Goal: Task Accomplishment & Management: Complete application form

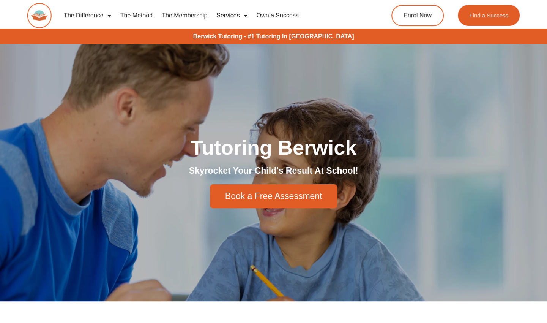
click at [265, 187] on link "Book a Free Assessment" at bounding box center [273, 196] width 127 height 24
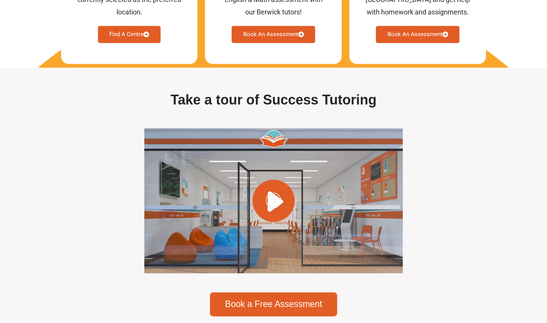
scroll to position [2714, 0]
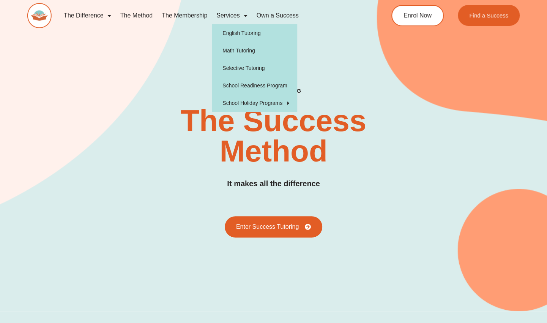
click at [223, 16] on link "Services" at bounding box center [232, 15] width 40 height 17
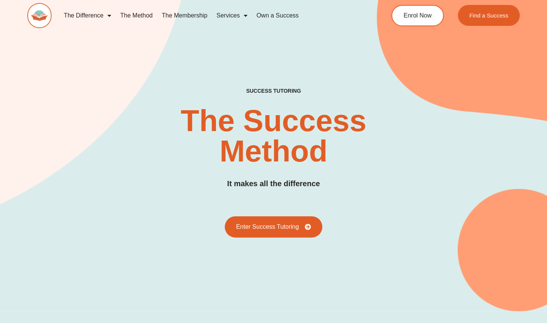
click at [221, 10] on link "Services" at bounding box center [232, 15] width 40 height 17
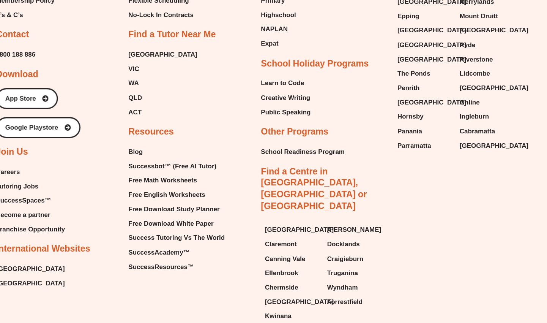
scroll to position [1776, 0]
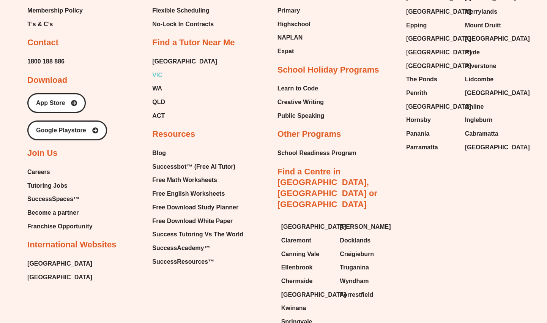
click at [165, 69] on link "VIC" at bounding box center [184, 74] width 65 height 11
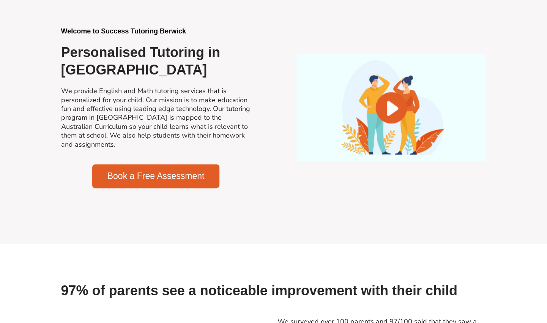
scroll to position [846, 0]
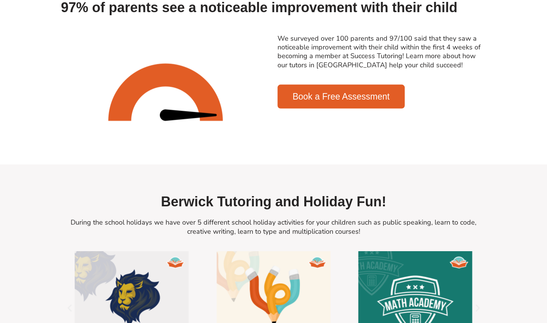
click at [545, 115] on section "We surveyed over 100 parents and 97/100 said that they saw a noticeable improve…" at bounding box center [273, 92] width 547 height 144
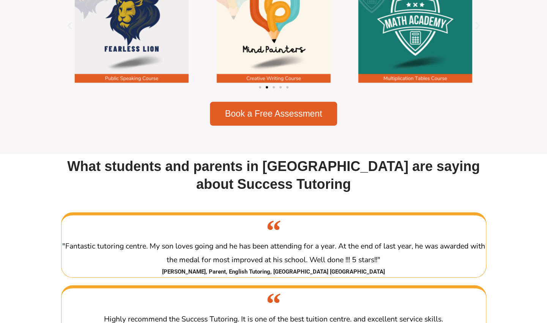
scroll to position [1410, 0]
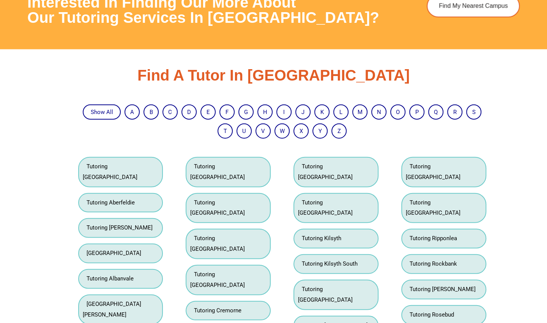
scroll to position [941, 0]
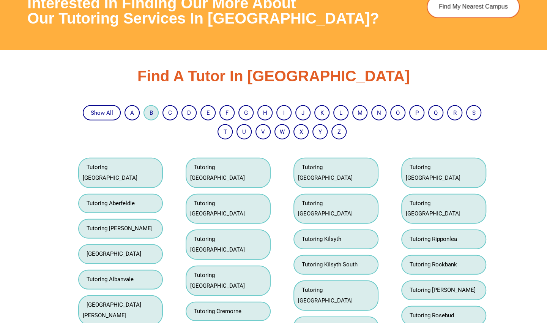
click at [157, 109] on li "B" at bounding box center [150, 112] width 15 height 15
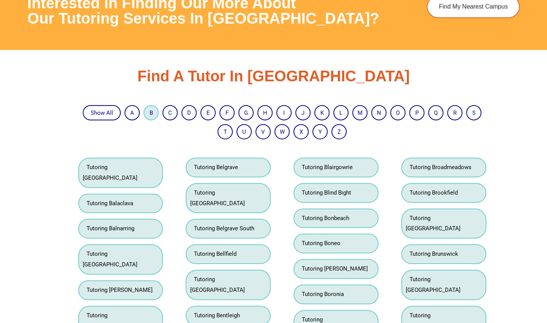
click at [152, 113] on link "B" at bounding box center [150, 112] width 3 height 7
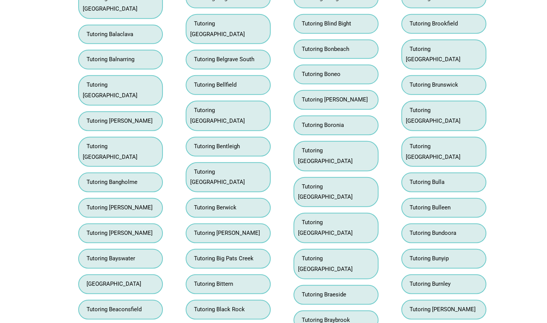
scroll to position [1110, 0]
click at [232, 203] on link "Tutoring Berwick" at bounding box center [213, 206] width 46 height 7
click at [245, 197] on li "Tutoring Berwick" at bounding box center [228, 207] width 85 height 20
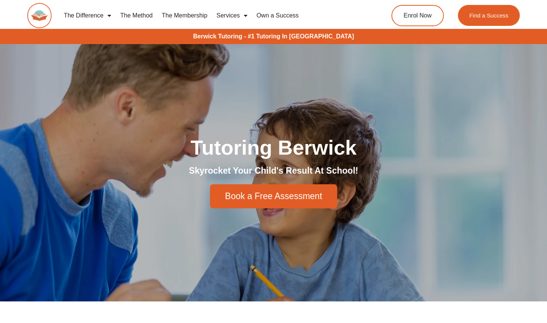
click at [233, 16] on link "Services" at bounding box center [232, 15] width 40 height 17
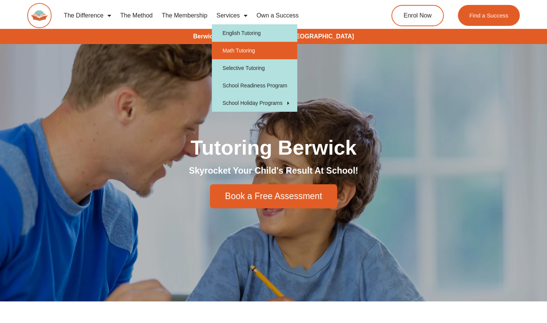
click at [256, 42] on link "Math Tutoring" at bounding box center [254, 50] width 85 height 17
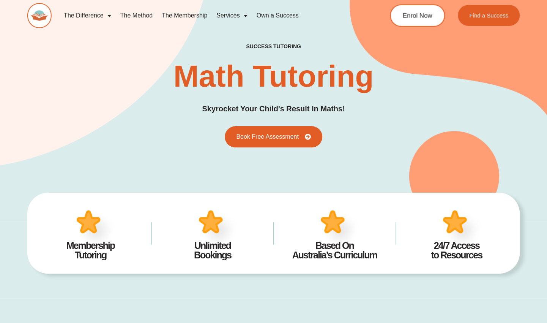
click at [391, 9] on div "Enrol Now" at bounding box center [420, 15] width 61 height 22
click at [416, 16] on span "Enrol Now" at bounding box center [417, 15] width 30 height 6
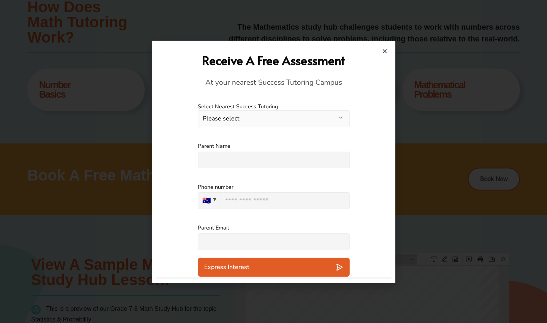
click at [382, 49] on icon "Close" at bounding box center [385, 51] width 6 height 6
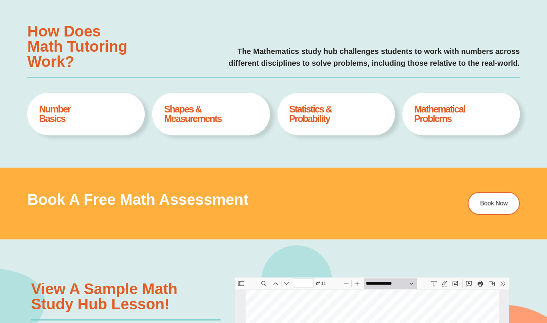
scroll to position [294, 0]
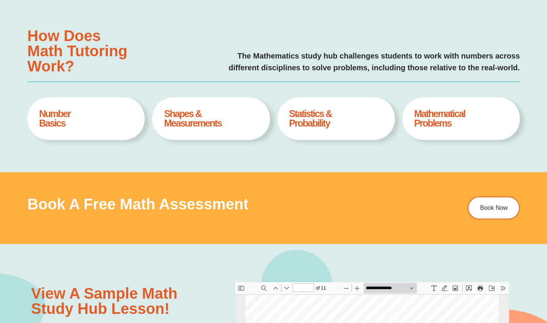
click at [486, 112] on h4 "Mathematical Problems" at bounding box center [461, 118] width 94 height 19
click at [458, 115] on h4 "Mathematical Problems" at bounding box center [461, 118] width 94 height 19
click at [444, 126] on h4 "Mathematical Problems" at bounding box center [461, 118] width 94 height 19
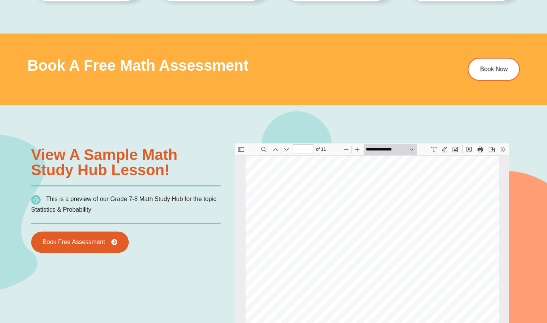
scroll to position [1023, 0]
click at [362, 220] on div "- The general steps to find the IQR are: 1) List data in ascending order. 2) If…" at bounding box center [371, 294] width 253 height 327
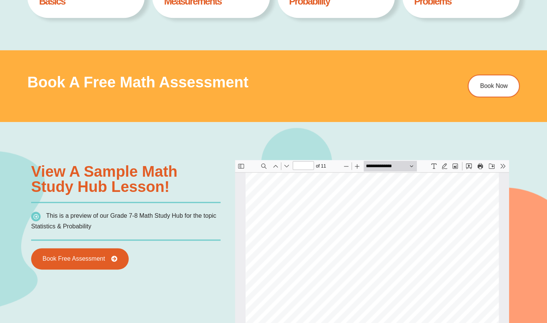
scroll to position [424, 0]
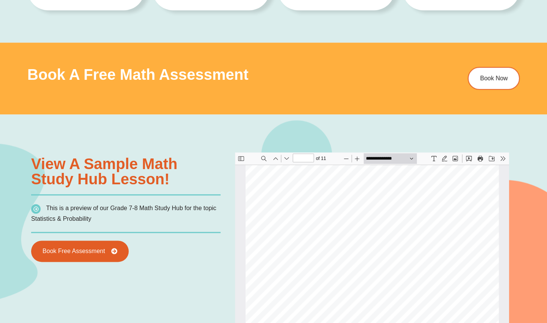
click at [335, 110] on div "Book a Free Math Assessment Book Now" at bounding box center [273, 78] width 492 height 72
type input "*"
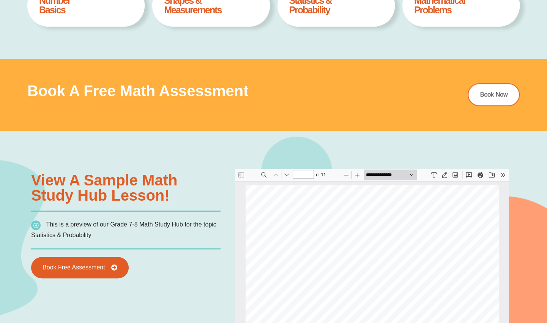
scroll to position [407, 0]
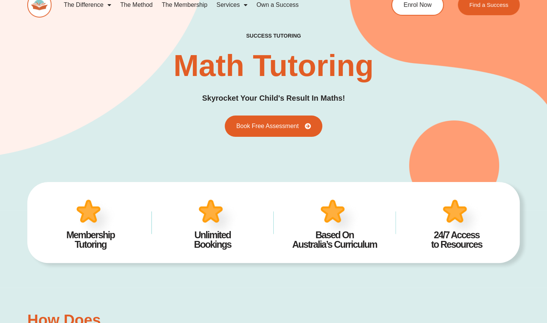
scroll to position [0, 0]
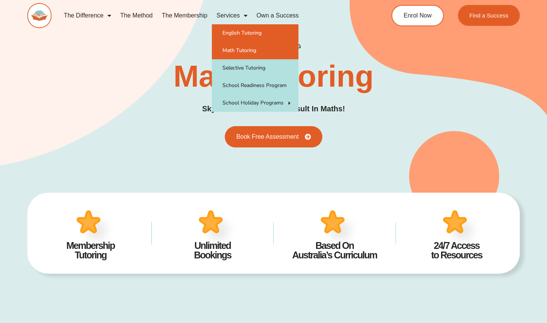
click at [227, 28] on link "English Tutoring" at bounding box center [255, 32] width 87 height 17
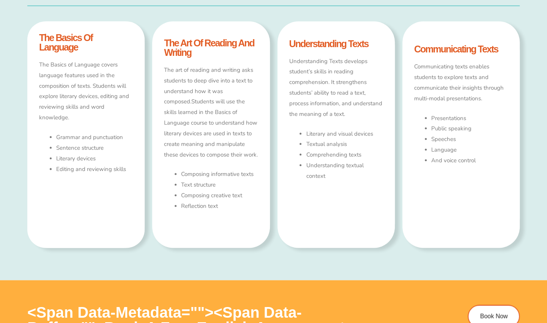
type input "*"
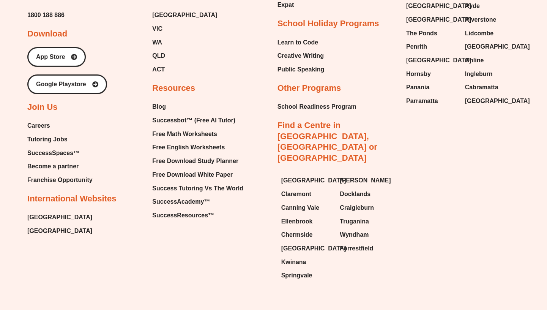
scroll to position [2989, 0]
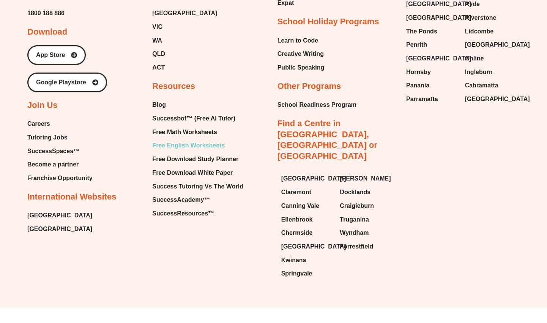
click at [223, 143] on span "Free English Worksheets" at bounding box center [188, 145] width 72 height 11
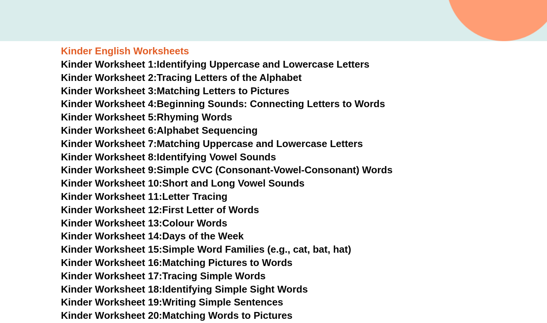
scroll to position [246, 0]
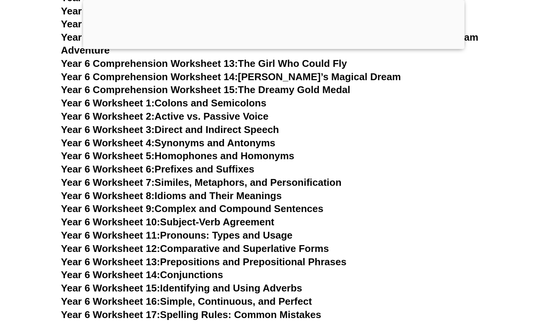
scroll to position [4353, 0]
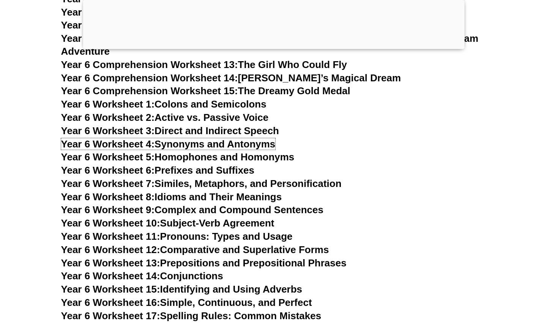
click at [272, 138] on link "Year 6 Worksheet 4: Synonyms and Antonyms" at bounding box center [168, 143] width 214 height 11
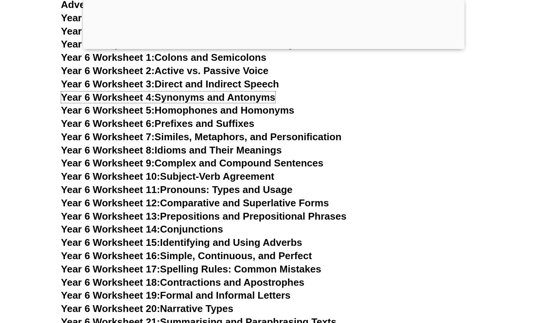
scroll to position [4429, 0]
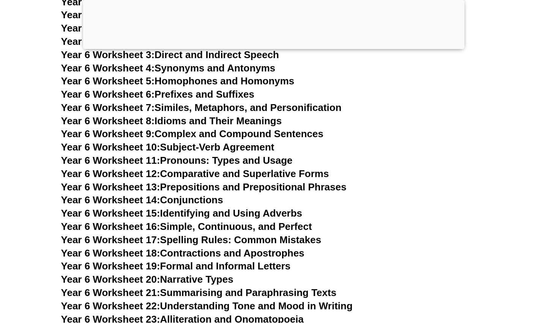
click at [332, 233] on h3 "Year 6 Worksheet 17: Spelling Rules: Common Mistakes" at bounding box center [273, 239] width 425 height 13
click at [312, 234] on link "Year 6 Worksheet 17: Spelling Rules: Common Mistakes" at bounding box center [191, 239] width 260 height 11
click at [124, 260] on span "Year 6 Worksheet 19:" at bounding box center [110, 265] width 99 height 11
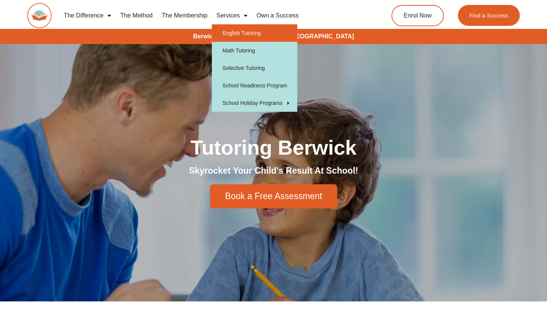
click at [258, 33] on link "English Tutoring" at bounding box center [254, 32] width 85 height 17
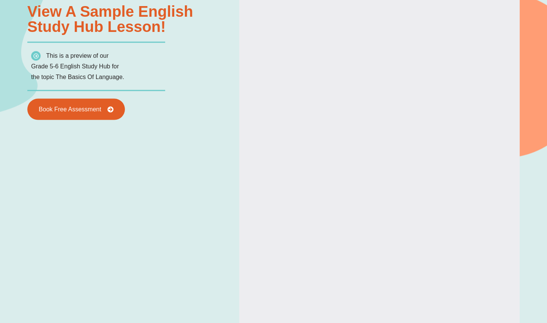
scroll to position [878, 0]
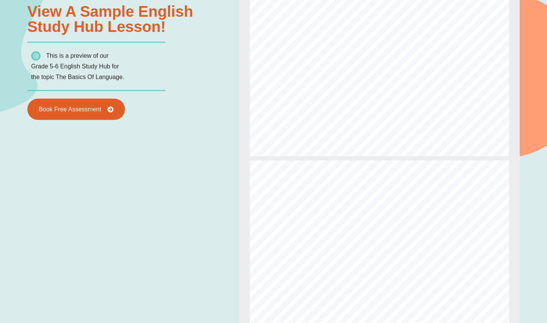
type input "*"
click at [314, 86] on span "V" at bounding box center [315, 86] width 3 height 5
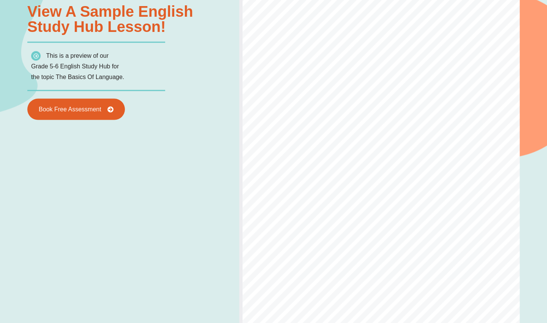
scroll to position [110, 10]
click at [197, 184] on div "Powered By EmbedPress View a sample english Study Hub lesson! This is a preview…" at bounding box center [273, 178] width 492 height 501
click at [99, 190] on div "Powered By EmbedPress View a sample english Study Hub lesson! This is a preview…" at bounding box center [273, 178] width 492 height 501
select select "******"
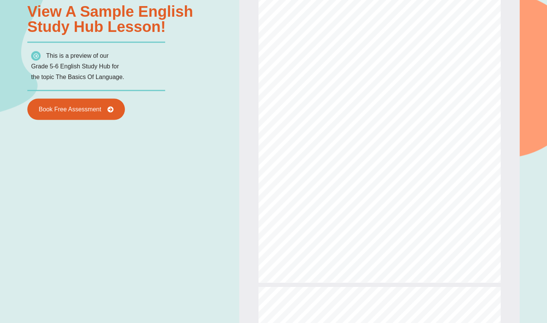
scroll to position [5, 0]
click at [223, 188] on div "Powered By EmbedPress View a sample english Study Hub lesson! This is a preview…" at bounding box center [273, 178] width 492 height 501
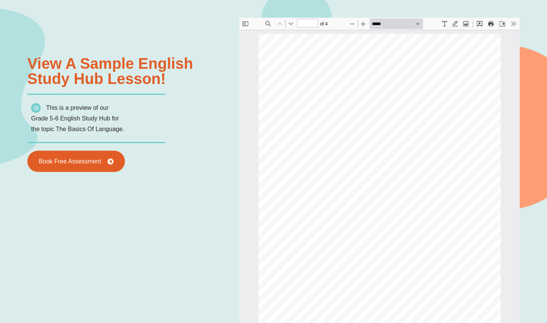
scroll to position [824, 0]
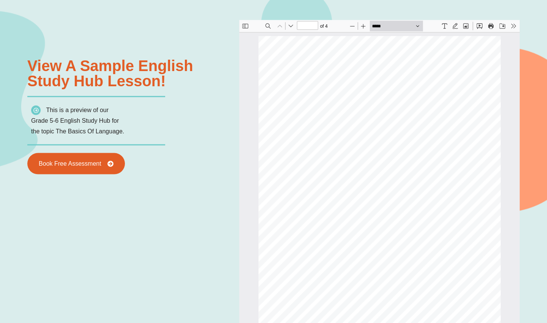
click at [70, 254] on div "Powered By EmbedPress View a sample english Study Hub lesson! This is a preview…" at bounding box center [273, 232] width 492 height 501
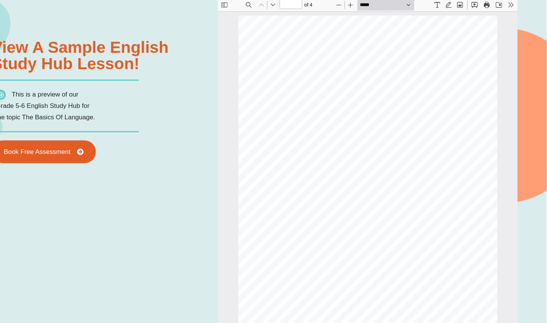
scroll to position [824, 0]
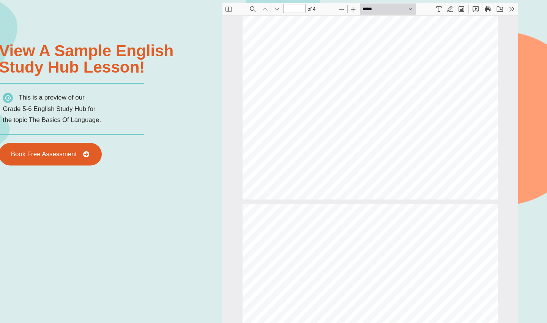
type input "*"
select select "******"
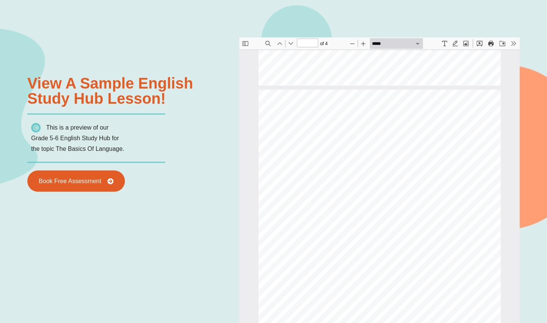
scroll to position [807, 0]
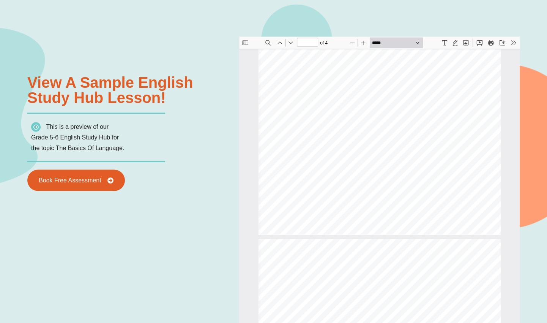
type input "*"
select select "******"
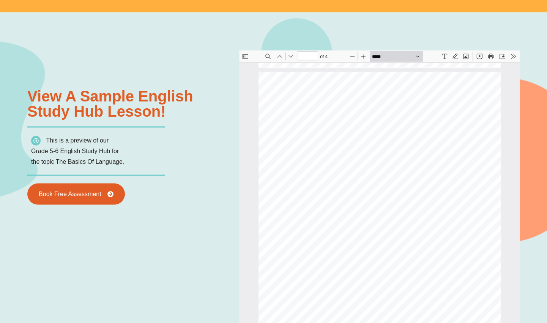
scroll to position [794, 0]
type input "*"
select select "******"
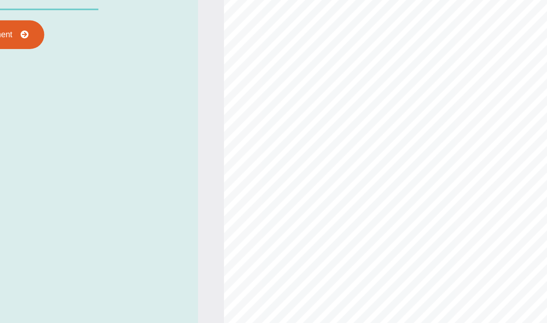
scroll to position [882, 0]
type input "*"
select select "****"
type input "*"
select select "******"
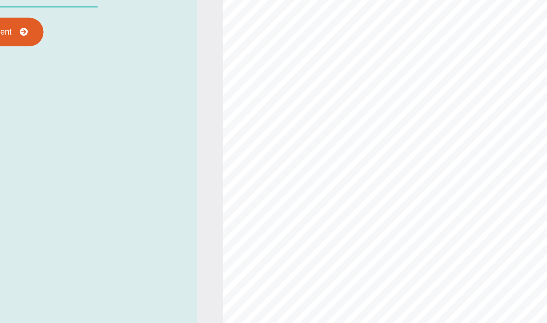
type input "*"
select select "******"
type input "*"
select select "******"
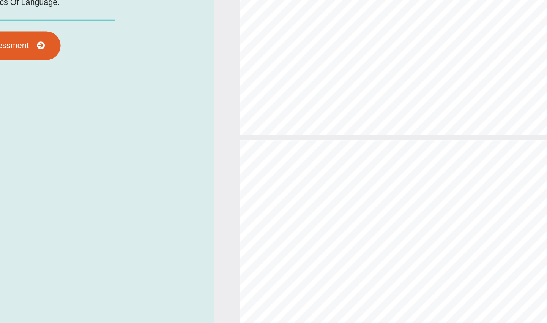
scroll to position [722, 0]
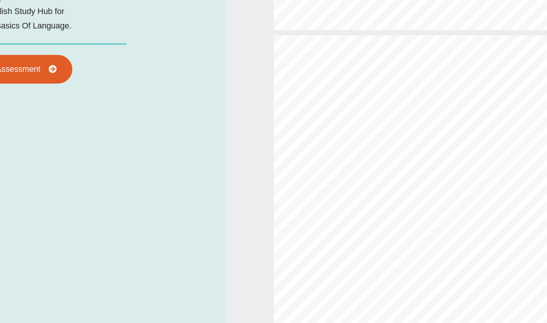
type input "*"
select select "******"
type input "*"
select select "******"
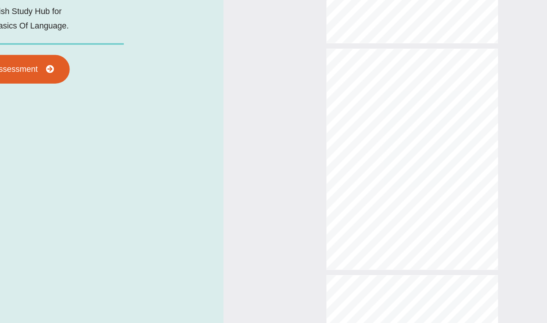
type input "*"
select select "******"
type input "*"
select select "******"
type input "*"
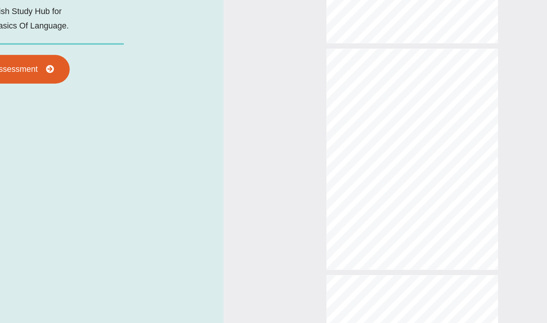
select select "******"
type input "*"
select select "******"
type input "*"
select select "******"
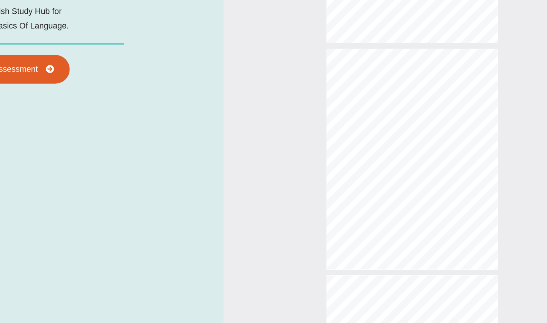
type input "*"
select select "******"
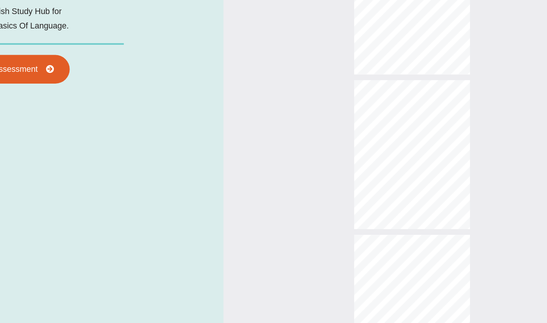
scroll to position [8, 0]
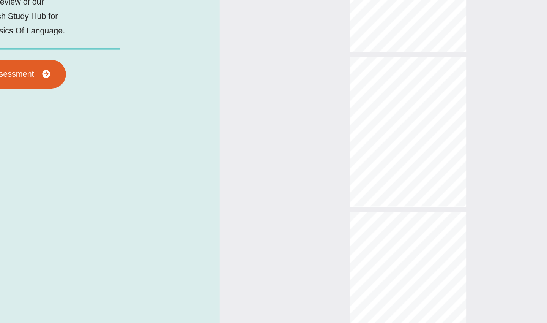
type input "*"
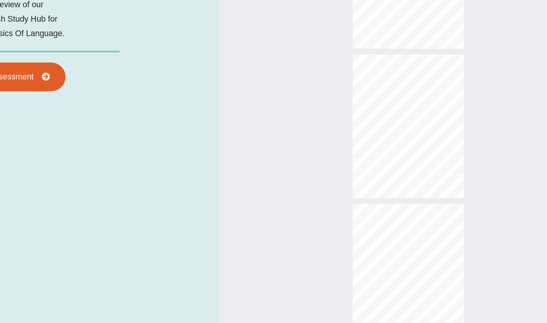
scroll to position [0, 0]
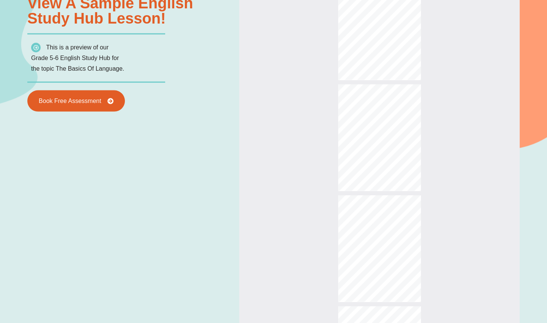
select select "******"
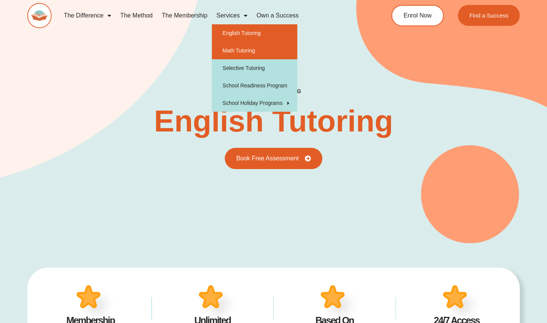
click at [244, 49] on link "Math Tutoring" at bounding box center [254, 50] width 85 height 17
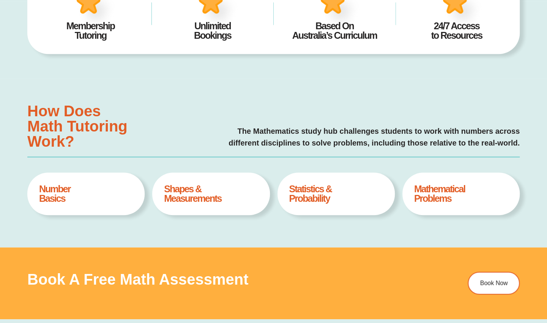
scroll to position [223, 0]
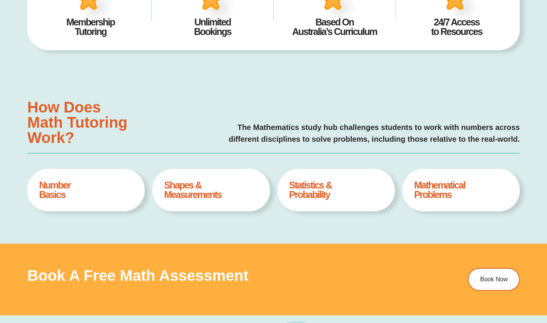
click at [460, 299] on div "Book a Free Math Assessment Book Now" at bounding box center [273, 279] width 492 height 72
click at [75, 177] on div "Number Basics Book A Free Assesment" at bounding box center [85, 189] width 117 height 42
click at [61, 181] on h4 "Number Basics" at bounding box center [86, 189] width 94 height 19
click at [73, 199] on div "Number Basics Book A Free Assesment" at bounding box center [85, 189] width 117 height 42
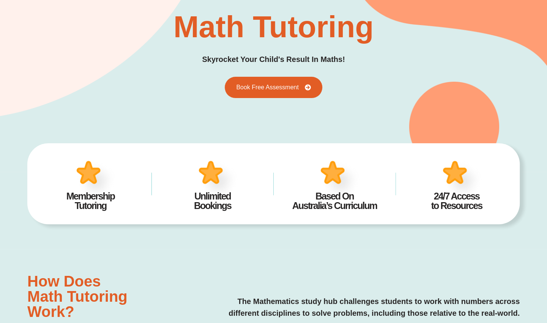
scroll to position [0, 0]
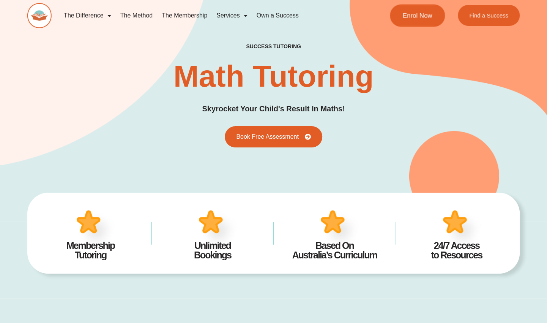
click at [408, 19] on span "Enrol Now" at bounding box center [417, 15] width 30 height 6
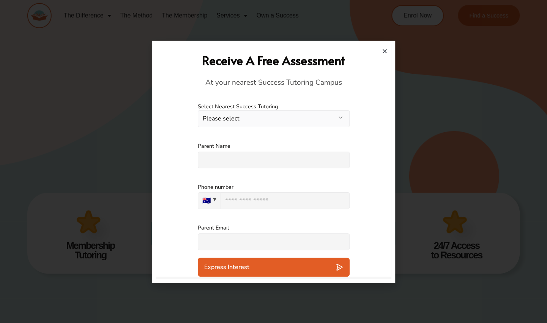
click at [282, 158] on input "text" at bounding box center [274, 159] width 152 height 17
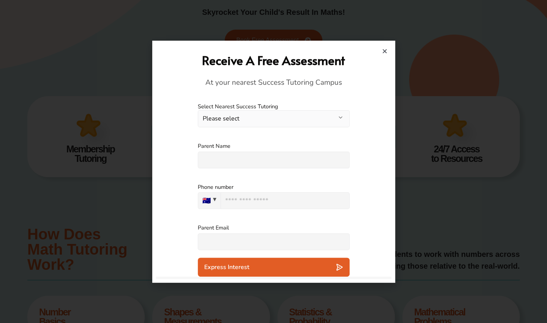
click at [381, 61] on h2 "Receive A Free Assessment" at bounding box center [274, 60] width 228 height 16
click at [385, 52] on icon "Close" at bounding box center [385, 51] width 6 height 6
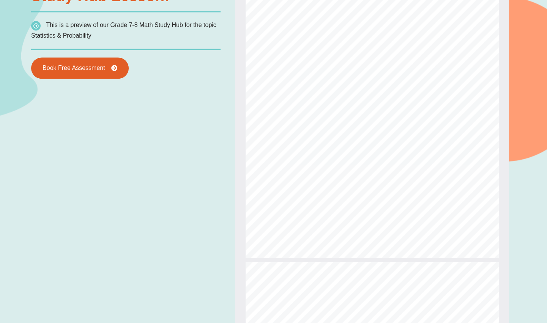
scroll to position [568, 0]
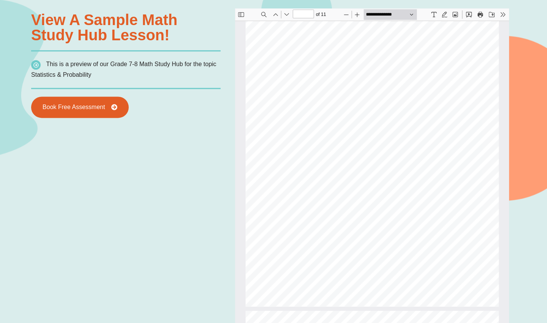
type input "*"
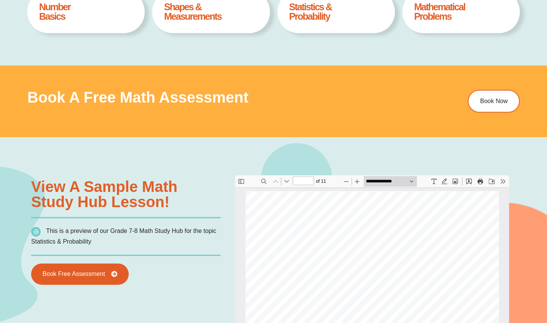
scroll to position [0, 0]
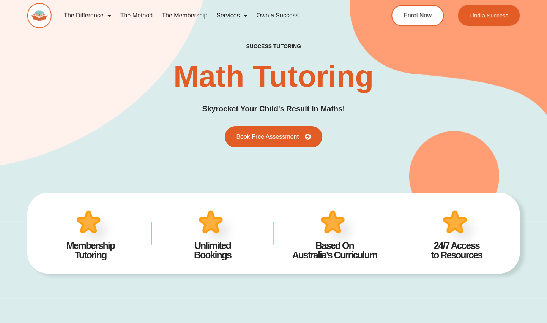
click at [517, 166] on div "success tutoring Math Tutoring Skyrocket Your Child's Result In Maths! Book Fre…" at bounding box center [273, 96] width 492 height 252
click at [39, 14] on img at bounding box center [39, 15] width 24 height 25
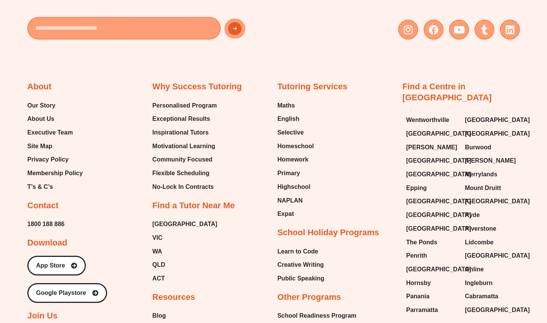
scroll to position [3022, 0]
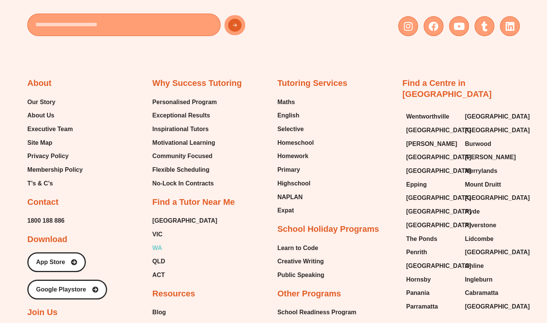
click at [153, 242] on span "WA" at bounding box center [157, 247] width 10 height 11
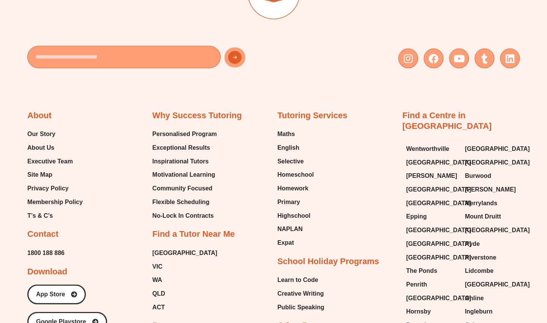
scroll to position [4110, 0]
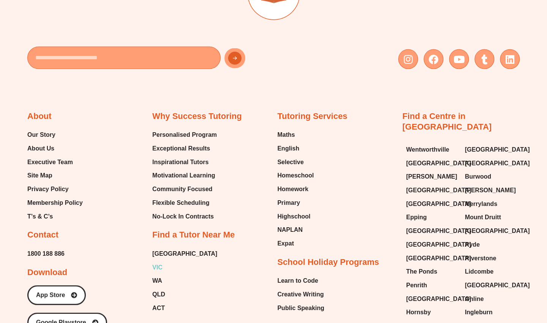
click at [153, 261] on span "VIC" at bounding box center [157, 266] width 10 height 11
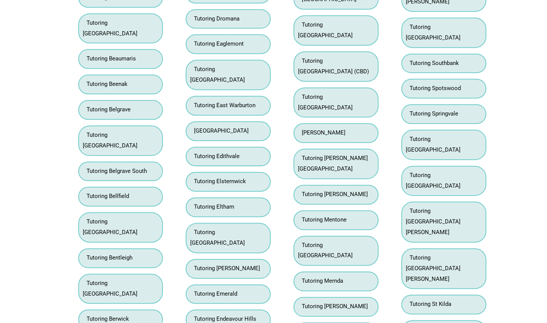
scroll to position [2090, 0]
click at [92, 314] on link "Tutoring Berwick" at bounding box center [106, 317] width 46 height 7
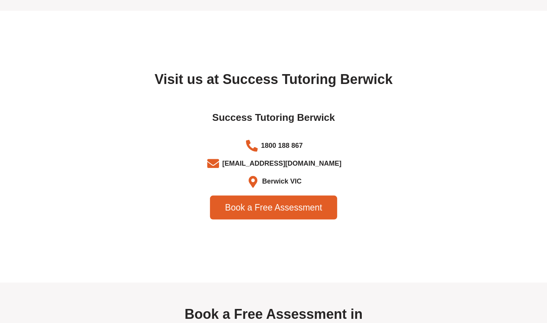
scroll to position [2416, 0]
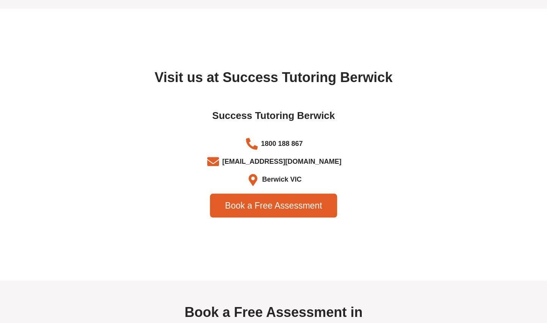
click at [546, 177] on section "Visit us at Success Tutoring Berwick Success Tutoring Berwick 1800 188 867 [EMA…" at bounding box center [273, 144] width 547 height 271
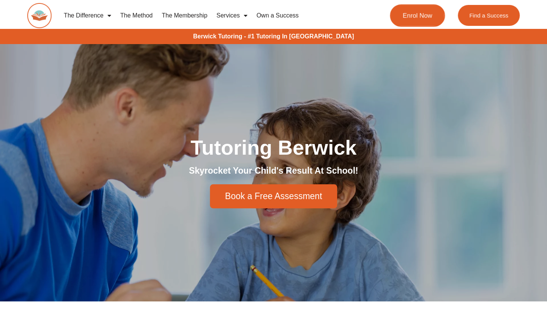
click at [414, 21] on link "Enrol Now" at bounding box center [417, 15] width 55 height 22
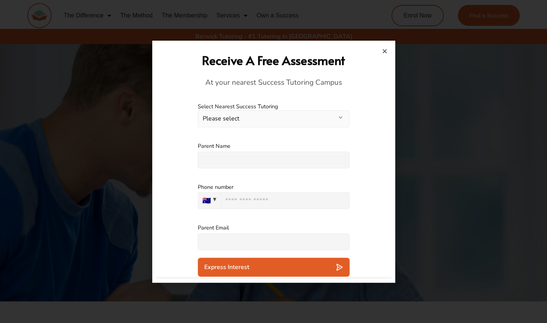
click at [314, 126] on button "Please select" at bounding box center [274, 118] width 152 height 17
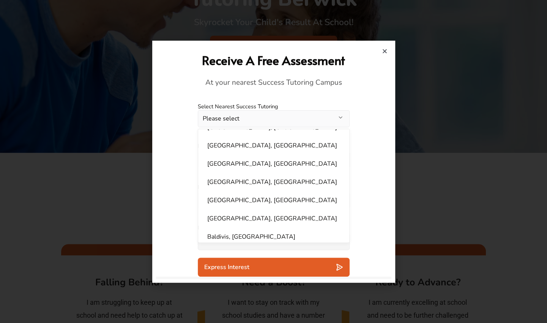
scroll to position [155, 0]
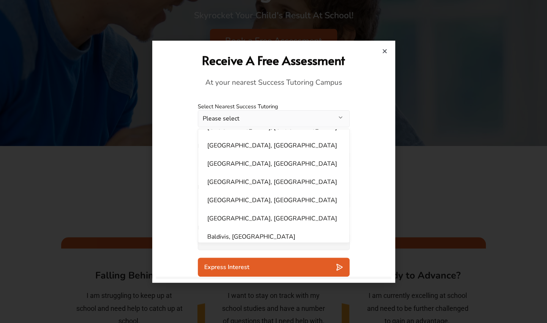
click at [379, 136] on div "Parent Name Please specify an answer" at bounding box center [273, 155] width 235 height 41
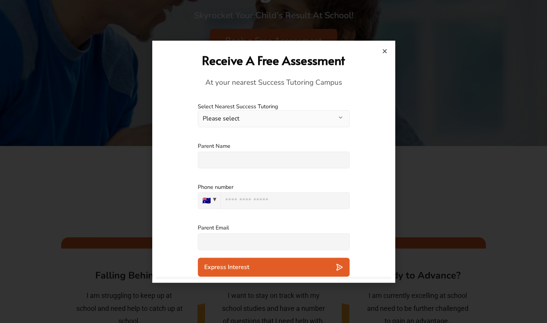
click at [380, 53] on h2 "Receive A Free Assessment" at bounding box center [274, 60] width 228 height 16
click at [391, 49] on div at bounding box center [273, 162] width 243 height 242
click at [384, 58] on h2 "Receive A Free Assessment" at bounding box center [274, 60] width 228 height 16
click at [386, 50] on icon "Close" at bounding box center [385, 51] width 6 height 6
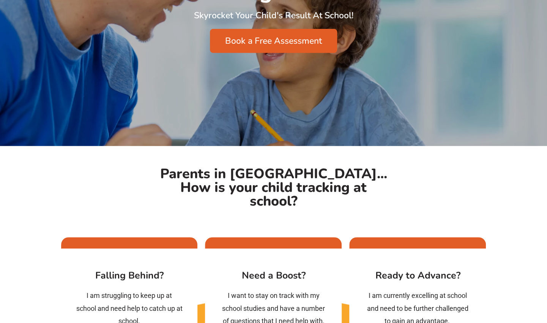
click at [385, 53] on div "Book a Free Assessment" at bounding box center [273, 41] width 425 height 24
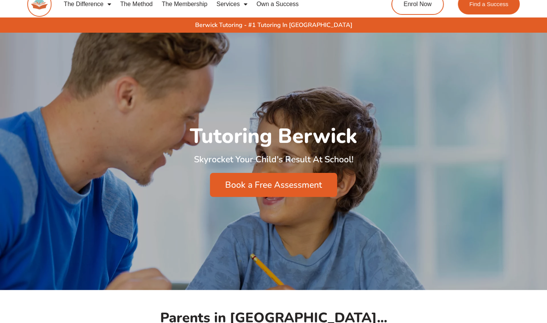
scroll to position [0, 0]
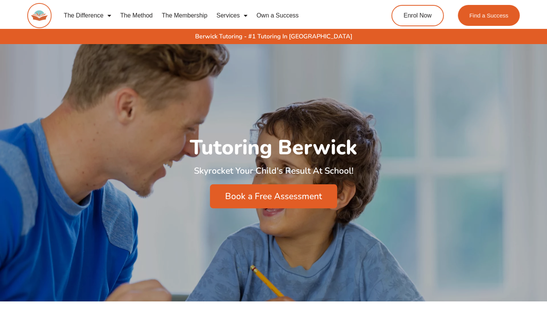
click at [299, 194] on span "Book a Free Assessment" at bounding box center [273, 196] width 97 height 9
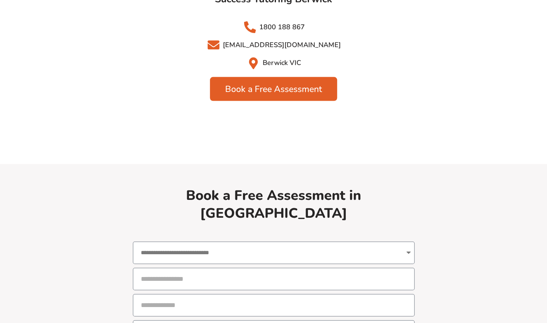
scroll to position [2682, 0]
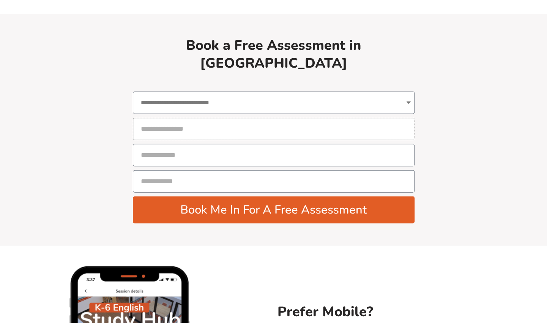
click at [160, 118] on input "Parent Full Name" at bounding box center [274, 129] width 282 height 22
click at [140, 91] on select "**********" at bounding box center [274, 102] width 282 height 22
click at [133, 91] on select "**********" at bounding box center [274, 102] width 282 height 22
click at [382, 91] on select "**********" at bounding box center [274, 102] width 282 height 22
select select "**********"
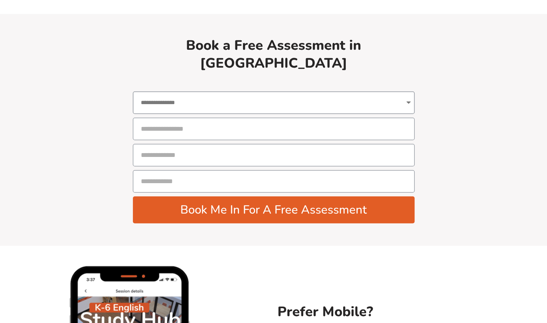
click at [133, 91] on select "**********" at bounding box center [274, 102] width 282 height 22
click at [218, 118] on input "Parent Full Name" at bounding box center [274, 129] width 282 height 22
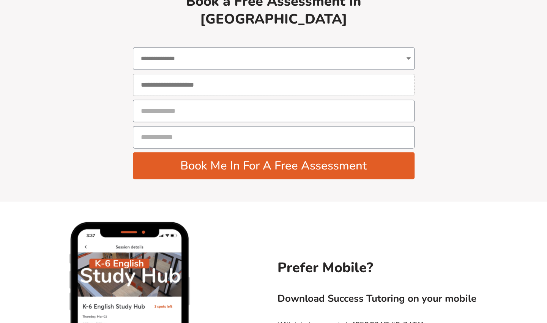
scroll to position [2726, 0]
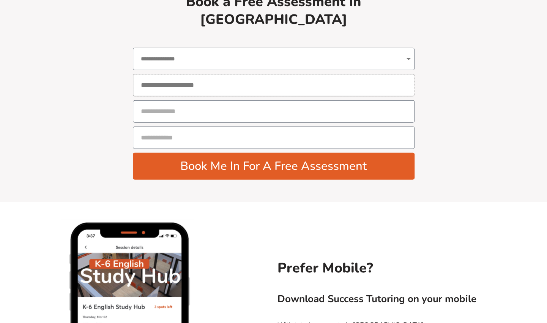
type input "**********"
click at [309, 100] on input "Email" at bounding box center [274, 111] width 282 height 22
type input "**********"
click at [299, 126] on input "Parent Email" at bounding box center [274, 137] width 282 height 22
click at [338, 126] on input "**********" at bounding box center [274, 137] width 282 height 22
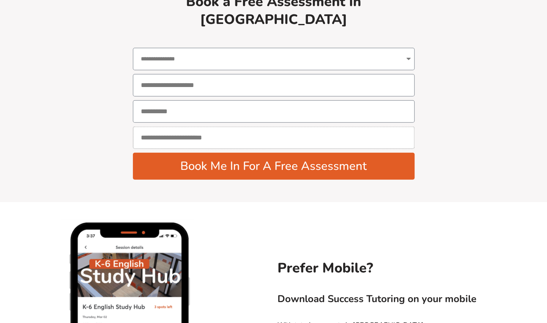
type input "**********"
click at [374, 160] on span "Book Me In For A Free Assessment" at bounding box center [273, 166] width 251 height 12
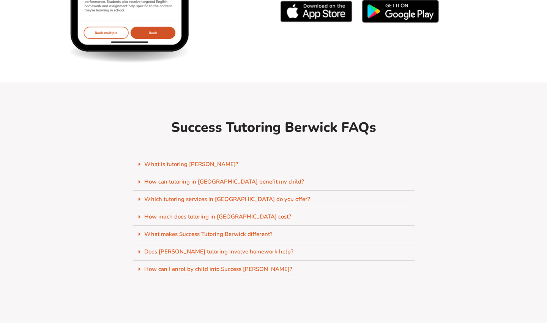
scroll to position [3136, 0]
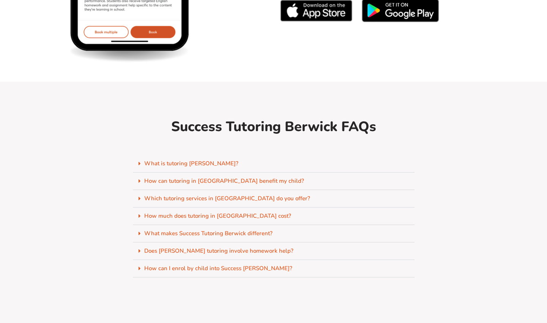
click at [162, 159] on link "What is tutoring Berwick?" at bounding box center [191, 163] width 94 height 8
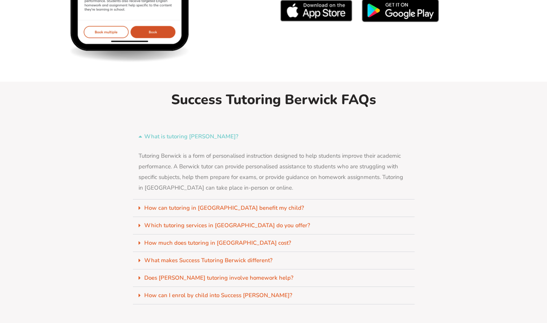
click at [146, 204] on link "How can tutoring in Berwick benefit my child?" at bounding box center [224, 208] width 160 height 8
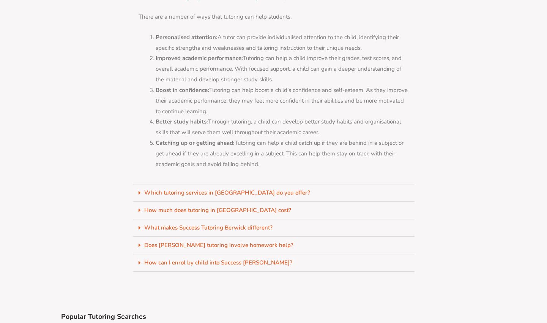
scroll to position [3343, 0]
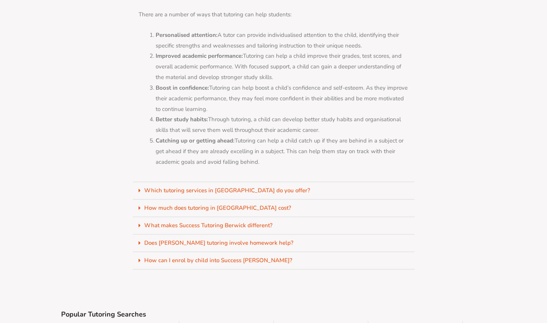
click at [145, 204] on link "How much does tutoring in Berwick cost?" at bounding box center [217, 208] width 147 height 8
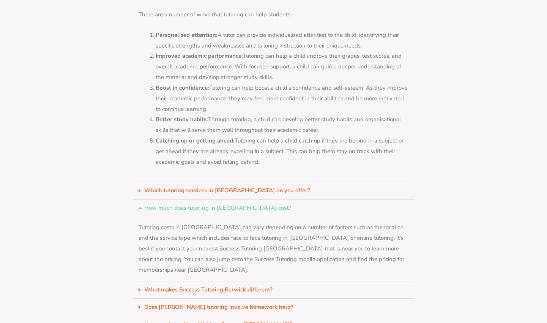
click at [137, 199] on div "How much does tutoring in Berwick cost?" at bounding box center [274, 207] width 282 height 17
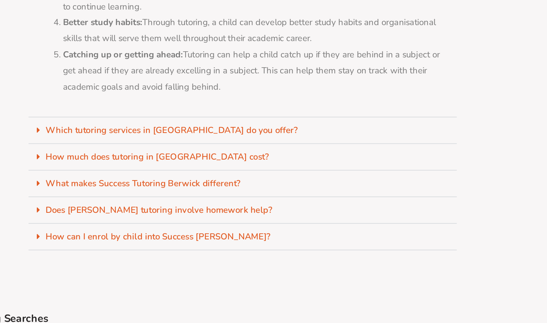
scroll to position [3351, 0]
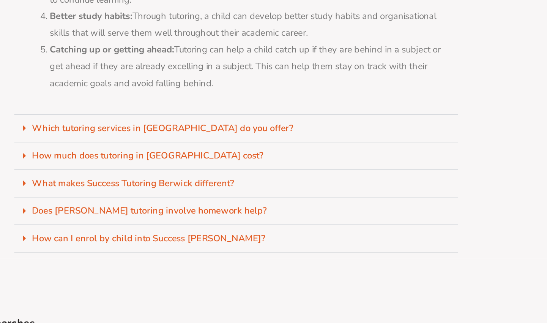
click at [139, 174] on div "Which tutoring services in Berwick do you offer?" at bounding box center [274, 182] width 282 height 17
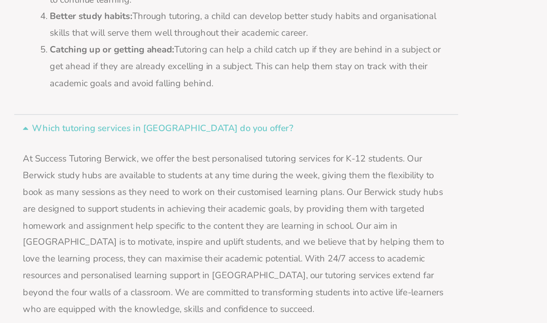
click at [137, 174] on div "Which tutoring services in Berwick do you offer?" at bounding box center [274, 182] width 282 height 17
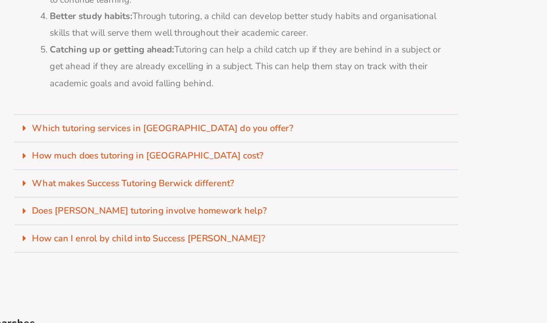
click at [139, 160] on div "There are a number of ways that tutoring can help students: Personalised attent…" at bounding box center [274, 85] width 282 height 178
click at [148, 213] on link "What makes Success Tutoring Berwick different?" at bounding box center [208, 217] width 128 height 8
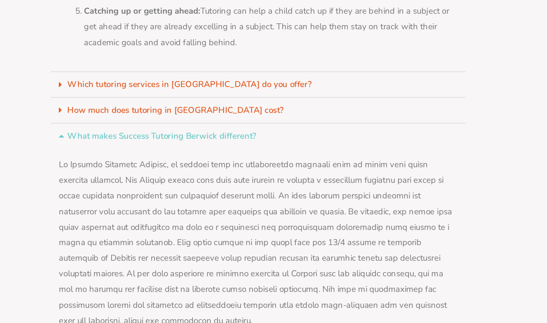
scroll to position [3372, 0]
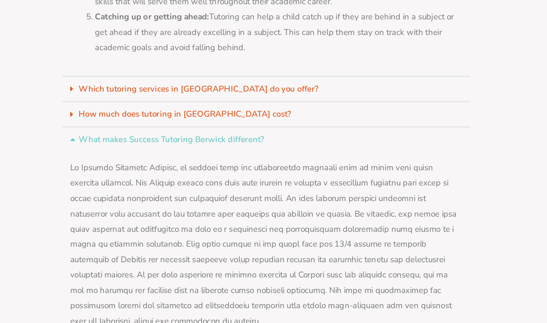
click at [123, 189] on section "Success Tutoring Berwick FAQs What is tutoring Berwick? Tutoring Berwick is a f…" at bounding box center [273, 108] width 547 height 525
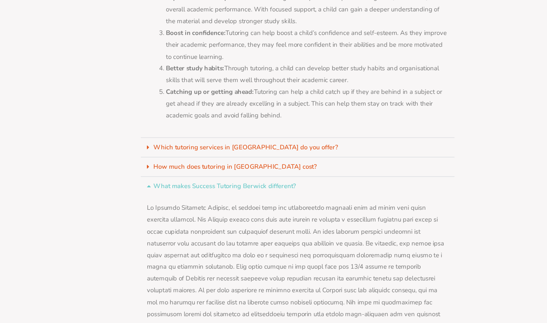
scroll to position [3368, 0]
click at [140, 191] on div "What makes Success Tutoring Berwick different?" at bounding box center [274, 199] width 282 height 17
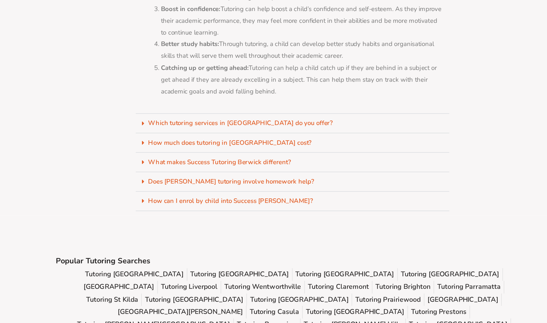
scroll to position [3393, 0]
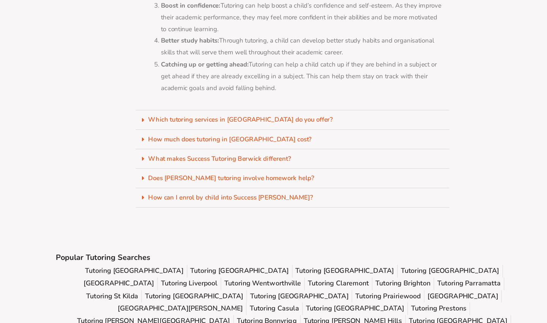
click at [144, 188] on link "Does Berwick tutoring involve homework help?" at bounding box center [218, 192] width 149 height 8
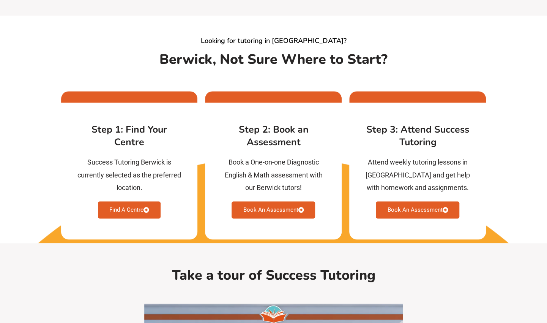
scroll to position [1909, 0]
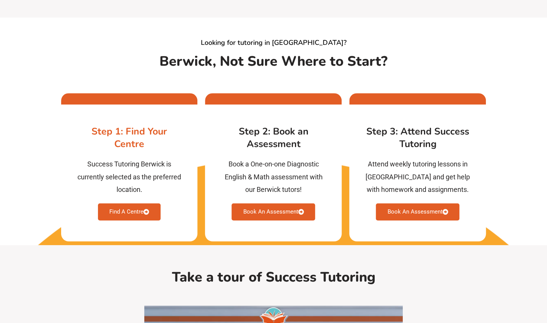
click at [61, 161] on div "Step 1: Find Your Centre Success Tutoring Berwick is currently selected as the …" at bounding box center [129, 172] width 137 height 137
click at [113, 203] on link "Find A Centre" at bounding box center [129, 211] width 63 height 17
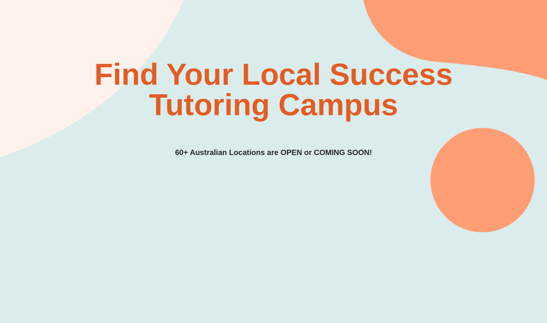
scroll to position [24, 0]
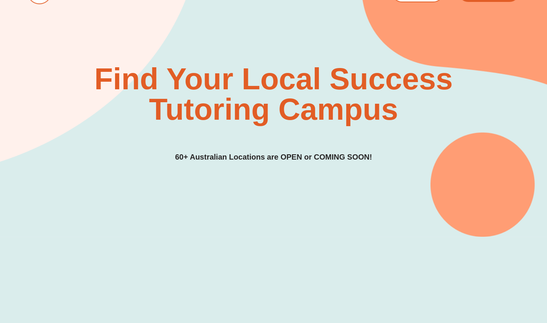
click at [491, 182] on div "Find Your Local Success Tutoring Campus 60+ Australian Locations are OPEN or CO…" at bounding box center [273, 91] width 492 height 291
click at [492, 182] on div "Find Your Local Success Tutoring Campus 60+ Australian Locations are OPEN or CO…" at bounding box center [273, 91] width 492 height 291
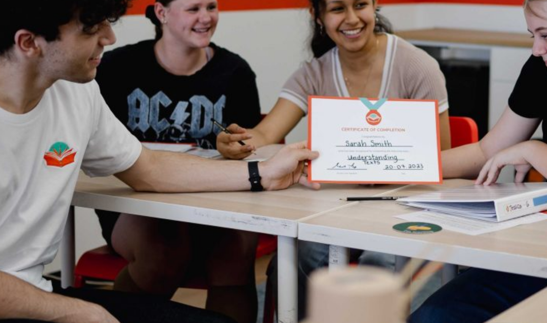
scroll to position [2038, 0]
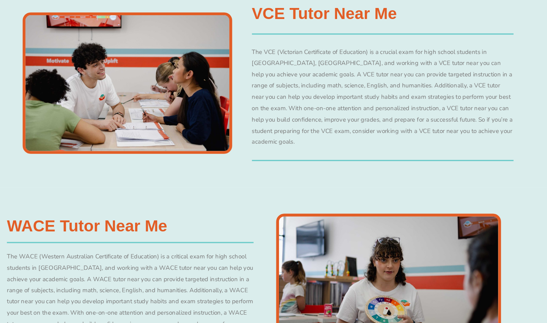
click at [516, 109] on div "VCE Tutor Near Me The VCE (Victorian Certificate of Education) is a crucial exa…" at bounding box center [273, 89] width 492 height 196
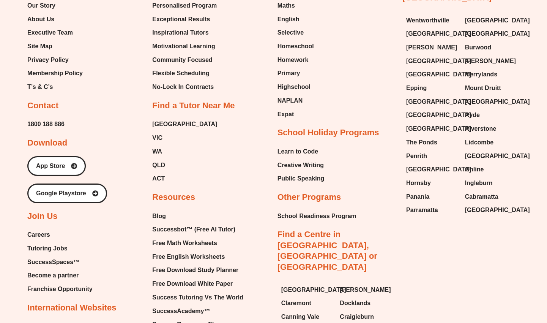
scroll to position [2971, 0]
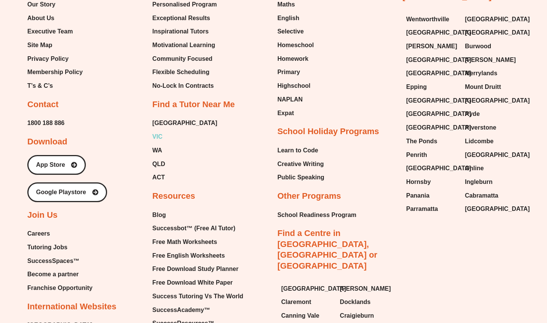
click at [153, 131] on span "VIC" at bounding box center [157, 136] width 10 height 11
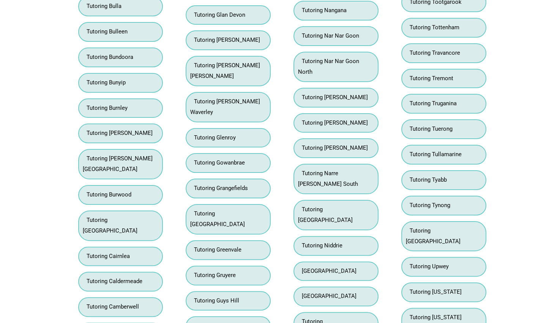
scroll to position [3227, 0]
